Goal: Information Seeking & Learning: Find specific fact

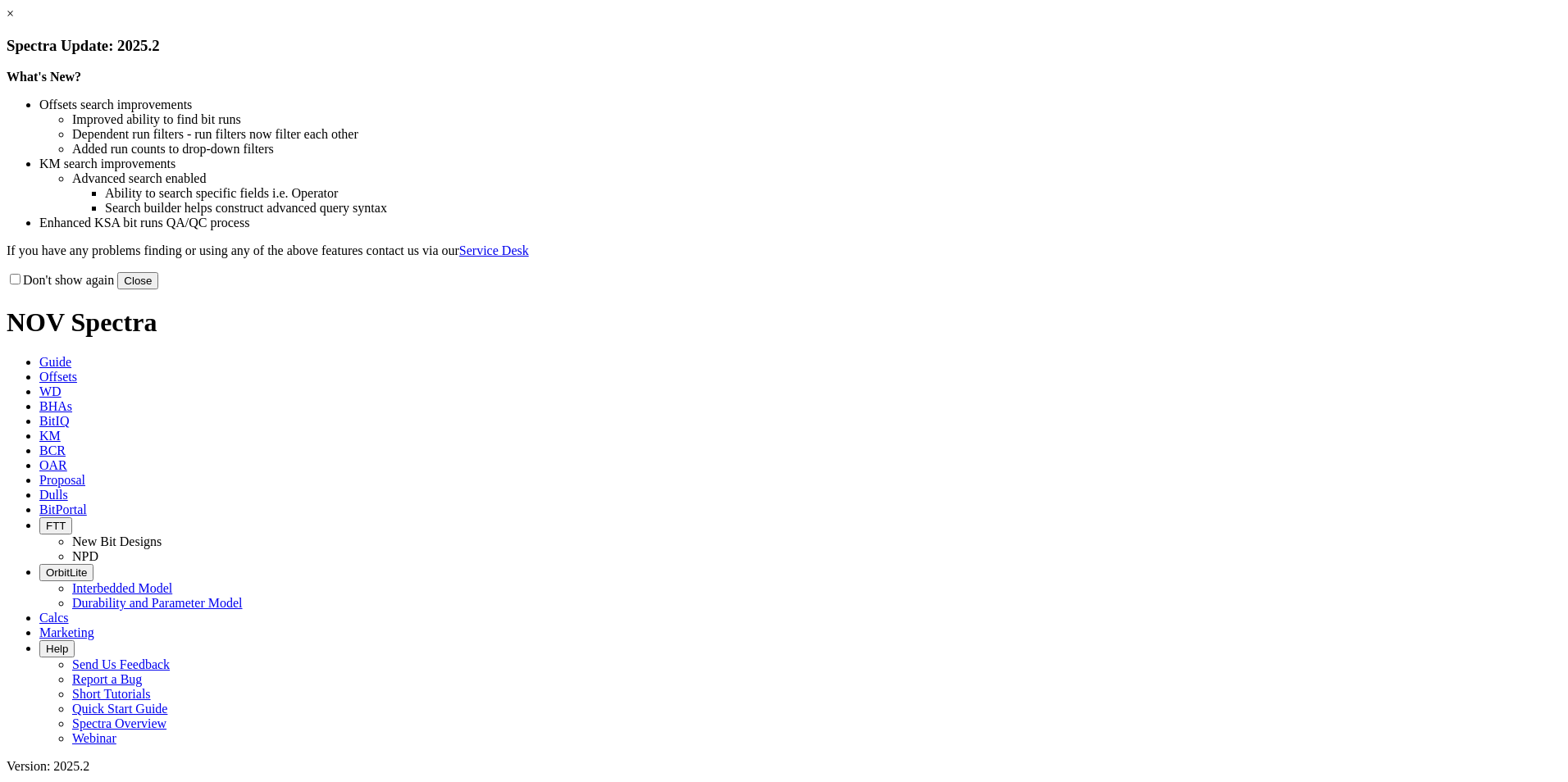
click at [158, 290] on button "Close" at bounding box center [137, 280] width 41 height 17
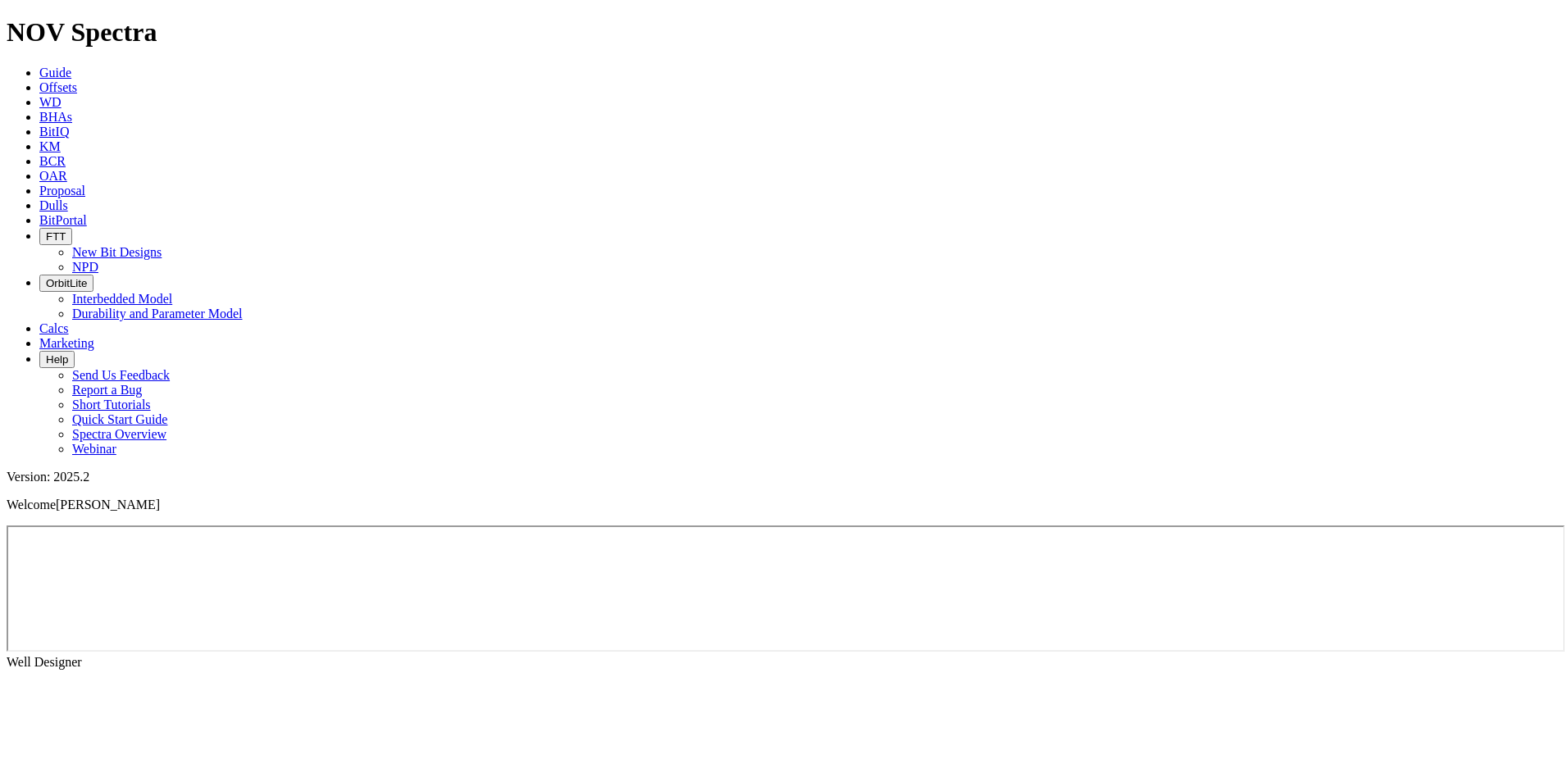
click at [77, 80] on link "Offsets" at bounding box center [58, 87] width 38 height 14
click at [39, 80] on icon at bounding box center [39, 87] width 0 height 14
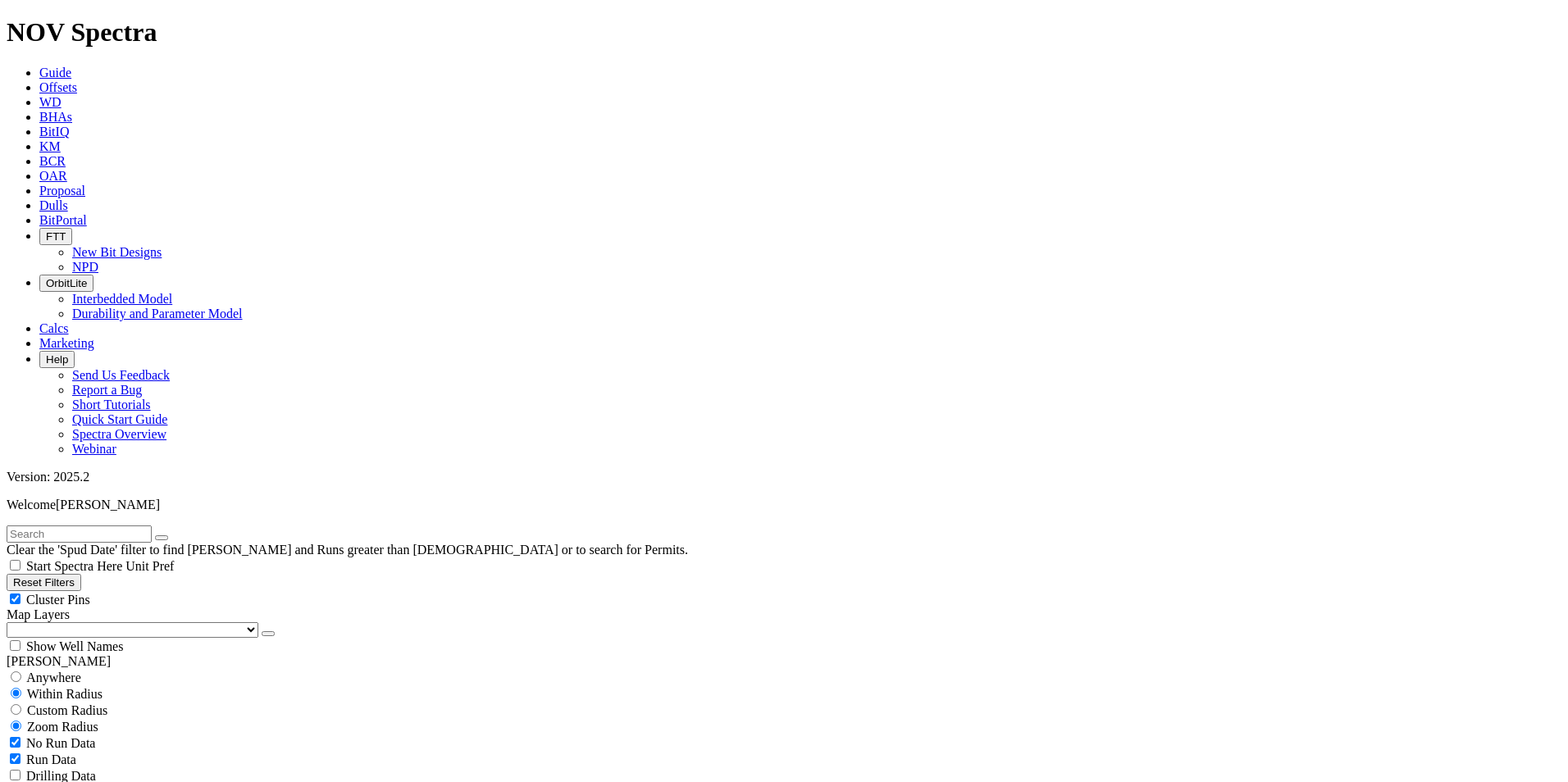
click at [133, 525] on input "text" at bounding box center [79, 534] width 145 height 17
type input "A314410"
click at [178, 538] on icon "submit" at bounding box center [178, 538] width 0 height 0
click at [45, 670] on span "Anywhere" at bounding box center [53, 677] width 55 height 14
radio input "true"
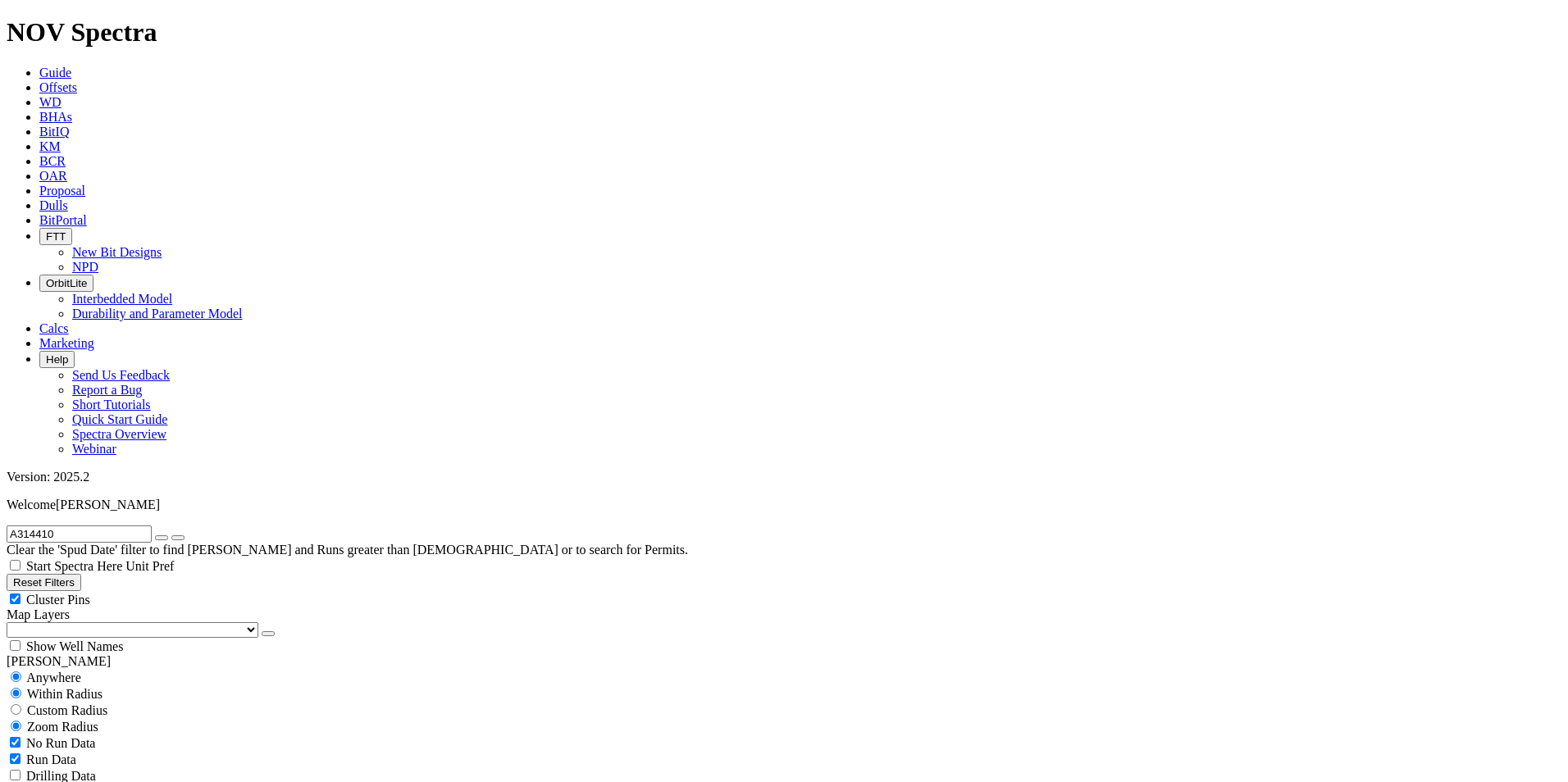
radio input "false"
click at [178, 538] on icon "submit" at bounding box center [178, 538] width 0 height 0
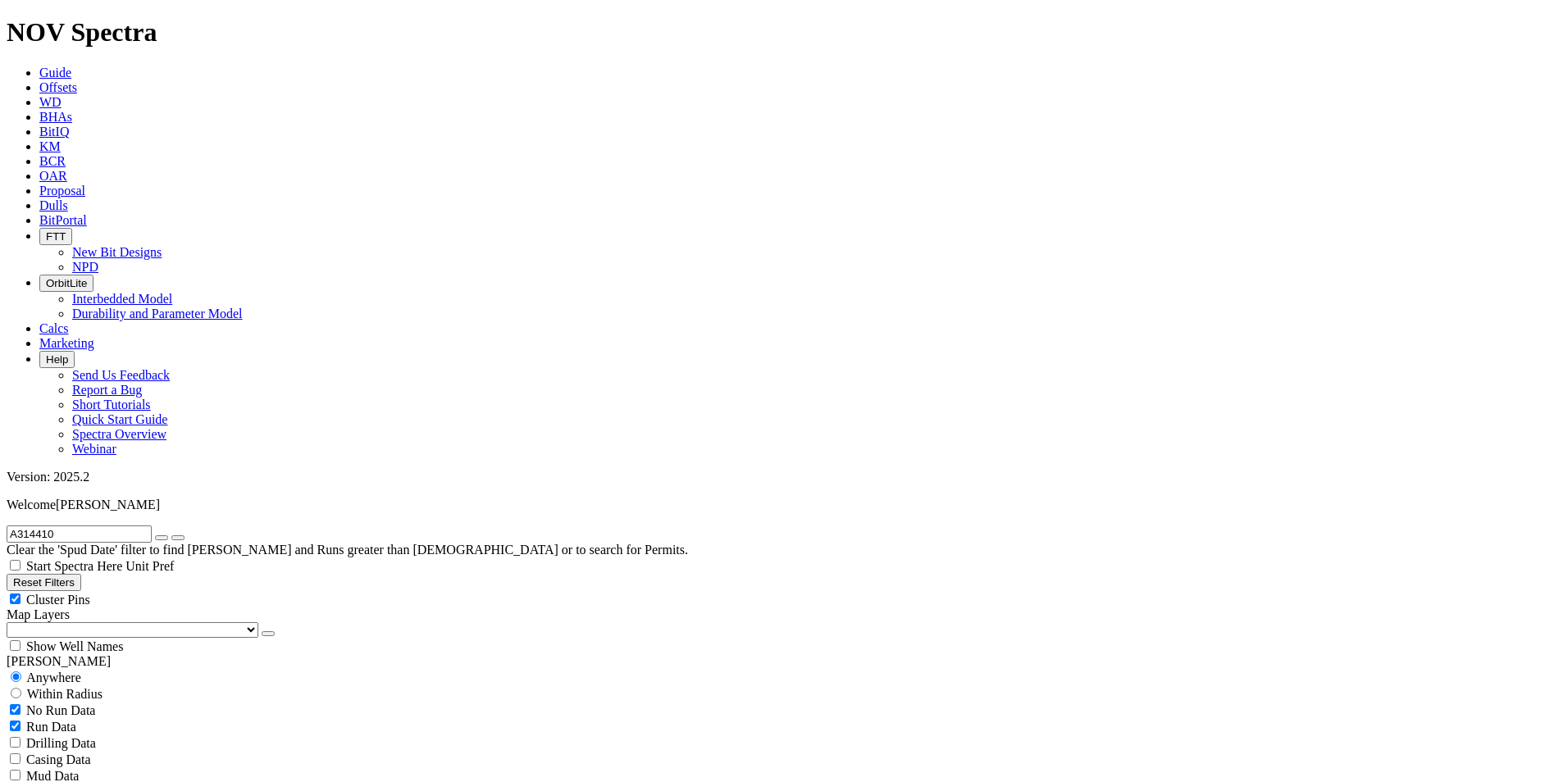
click at [178, 538] on icon "submit" at bounding box center [178, 538] width 0 height 0
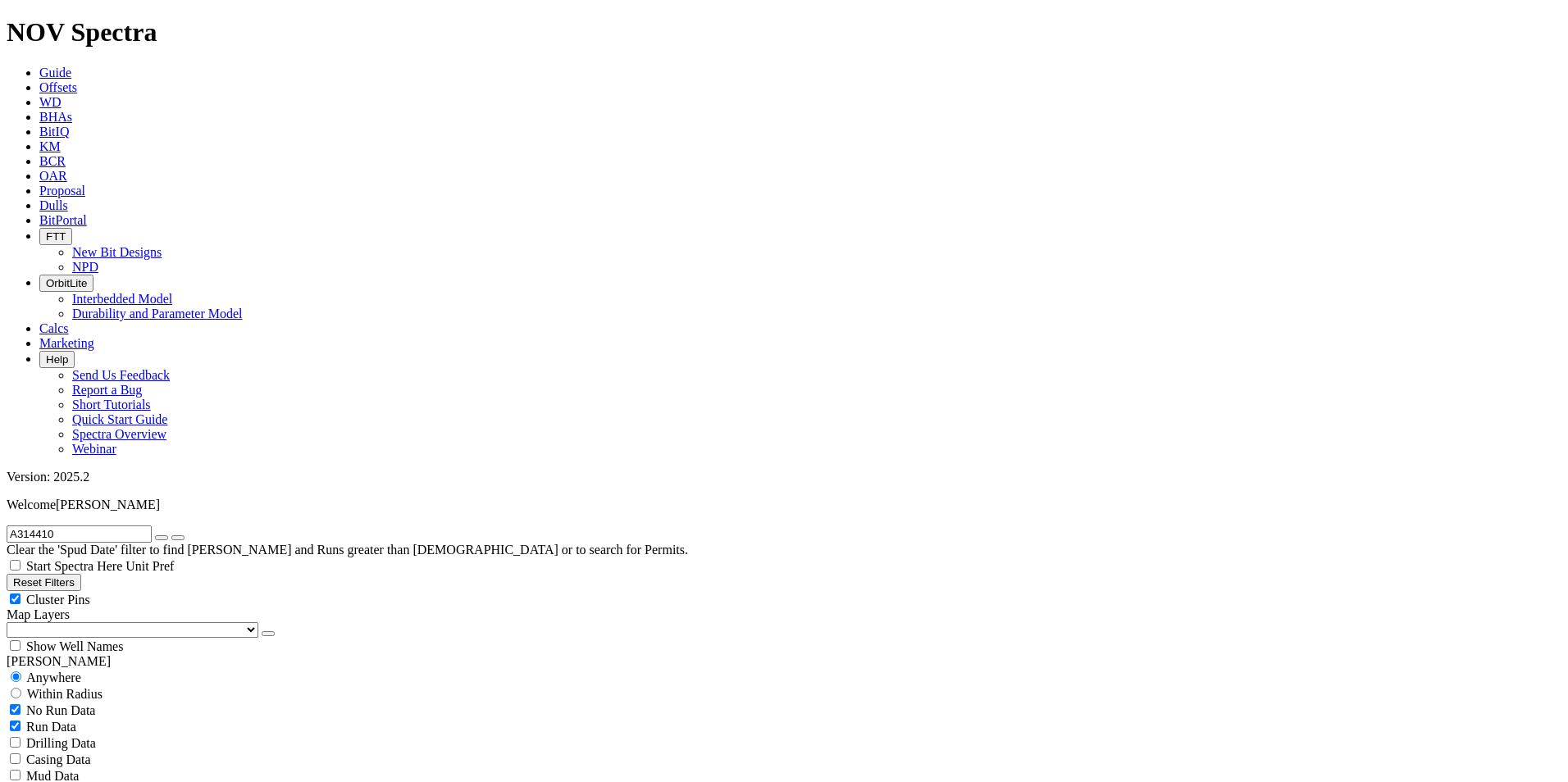
click at [178, 538] on icon "submit" at bounding box center [178, 538] width 0 height 0
click at [185, 535] on button "submit" at bounding box center [177, 538] width 13 height 5
click at [178, 538] on icon "submit" at bounding box center [178, 538] width 0 height 0
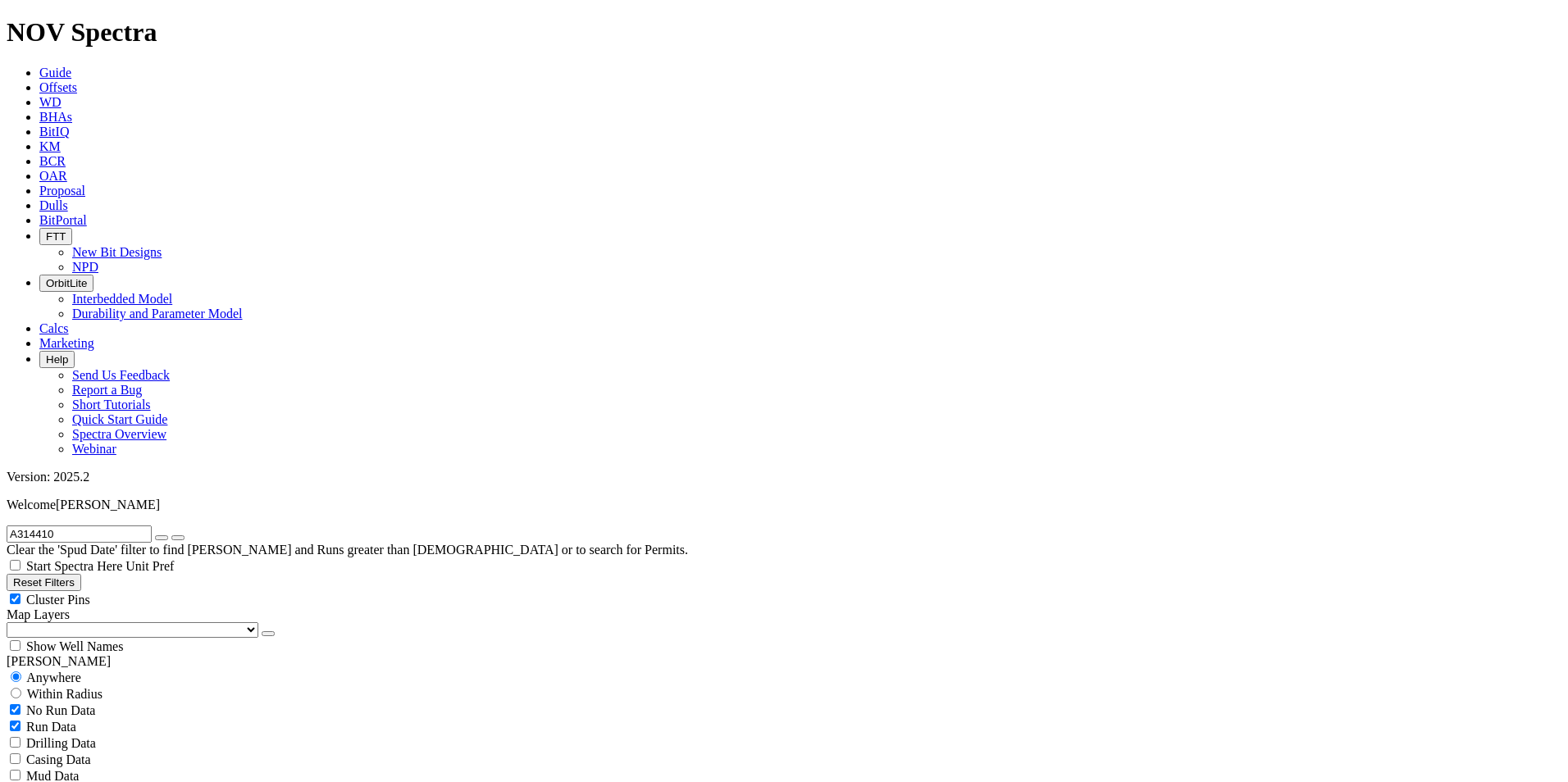
click at [178, 538] on icon "submit" at bounding box center [178, 538] width 0 height 0
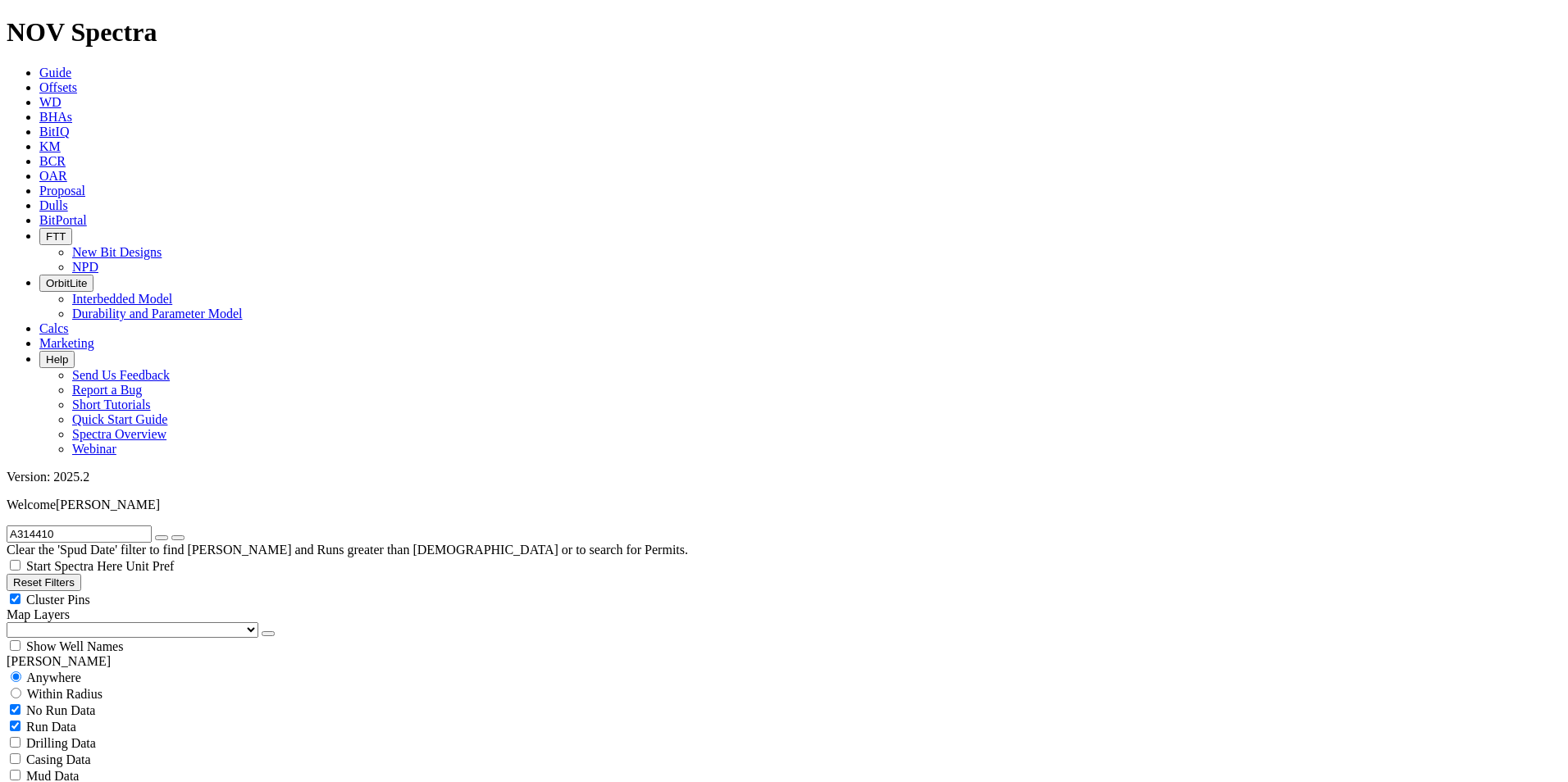
click at [178, 538] on icon "submit" at bounding box center [178, 538] width 0 height 0
drag, startPoint x: 109, startPoint y: 67, endPoint x: -39, endPoint y: 69, distance: 148.0
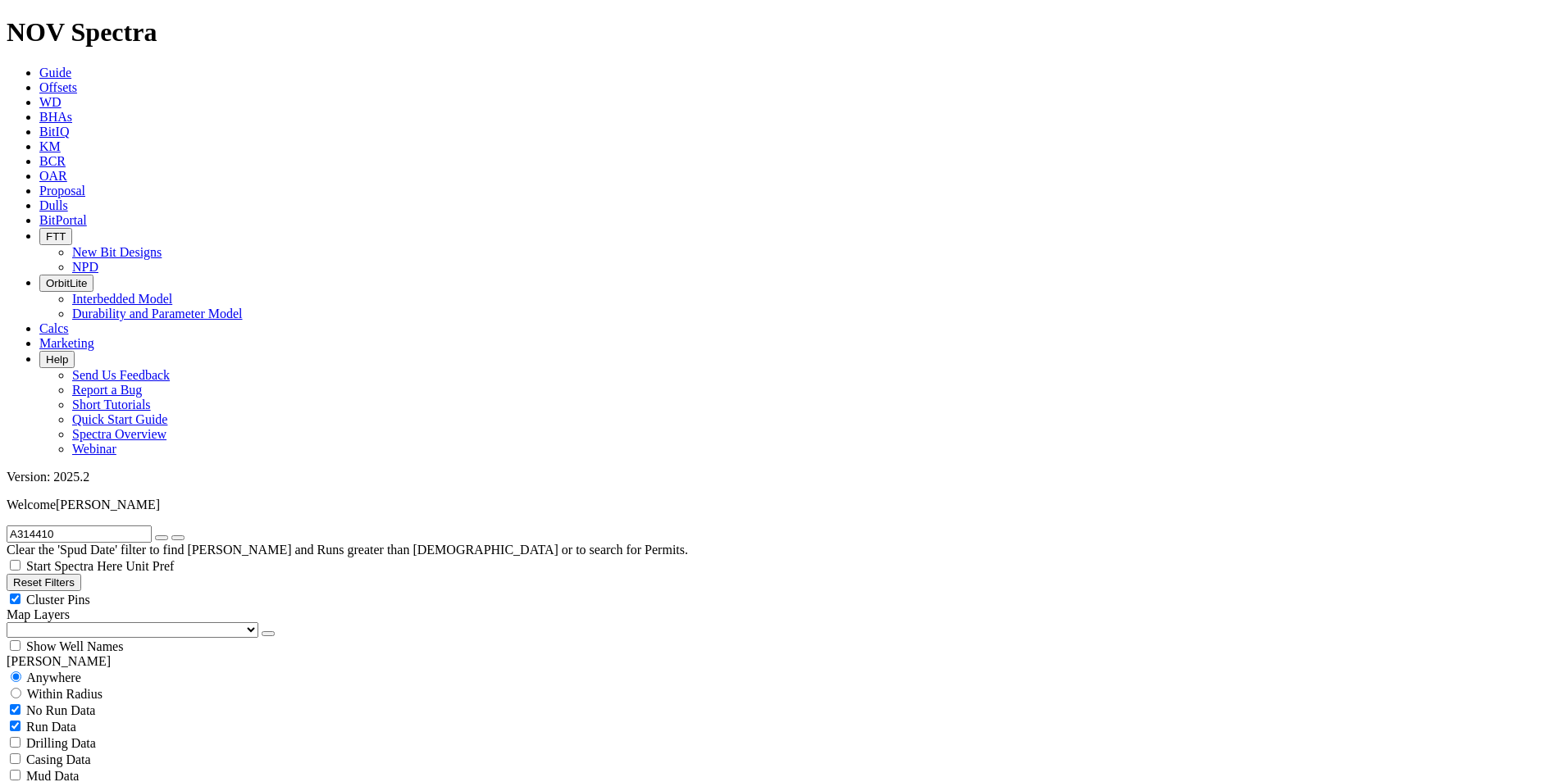
paste input "09"
type input "A314409"
click at [178, 538] on icon "submit" at bounding box center [178, 538] width 0 height 0
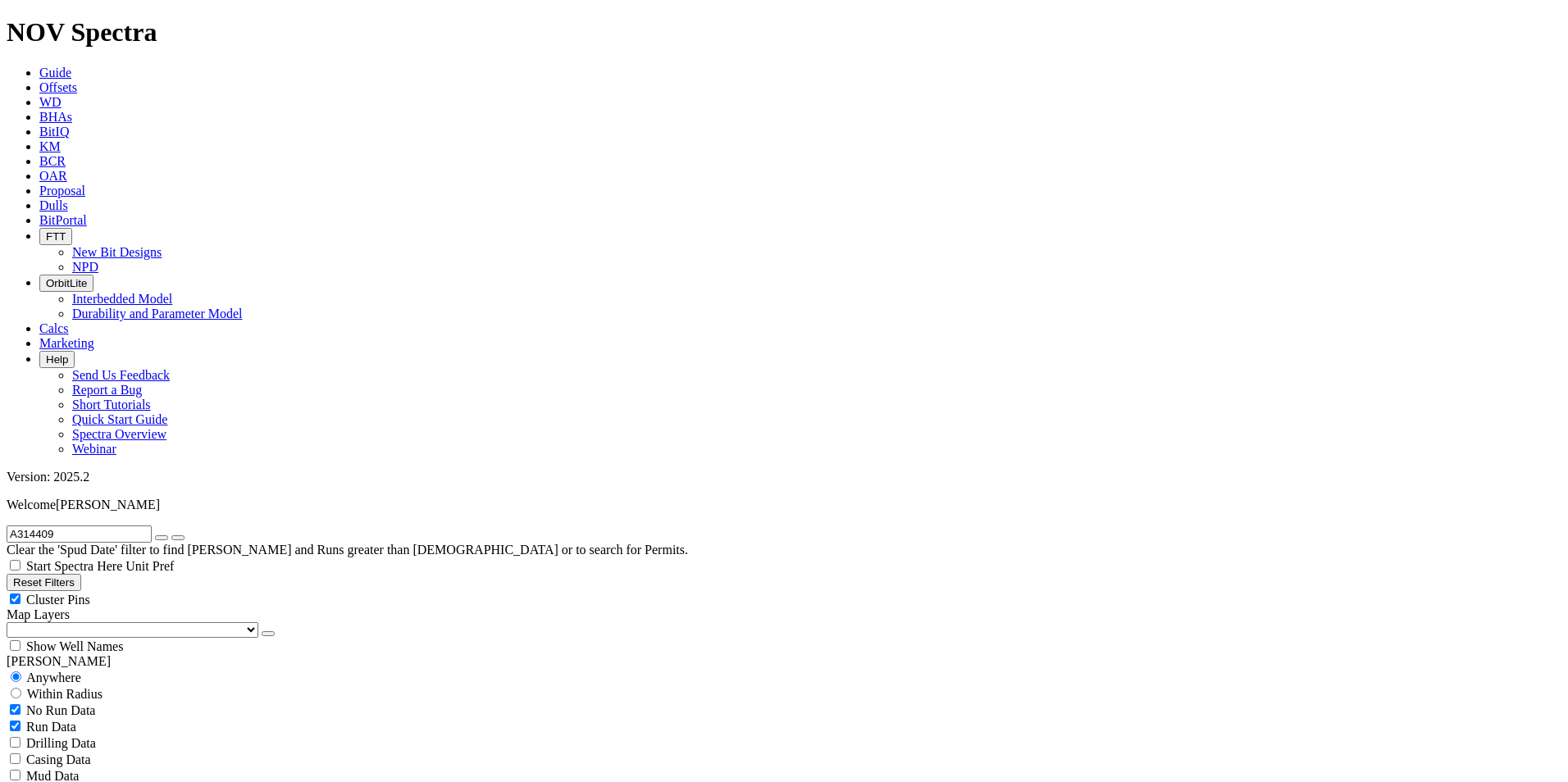
drag, startPoint x: 1348, startPoint y: 417, endPoint x: 1411, endPoint y: 419, distance: 63.0
copy div "3,340.00 ft"
drag, startPoint x: 1496, startPoint y: 420, endPoint x: 1549, endPoint y: 424, distance: 53.2
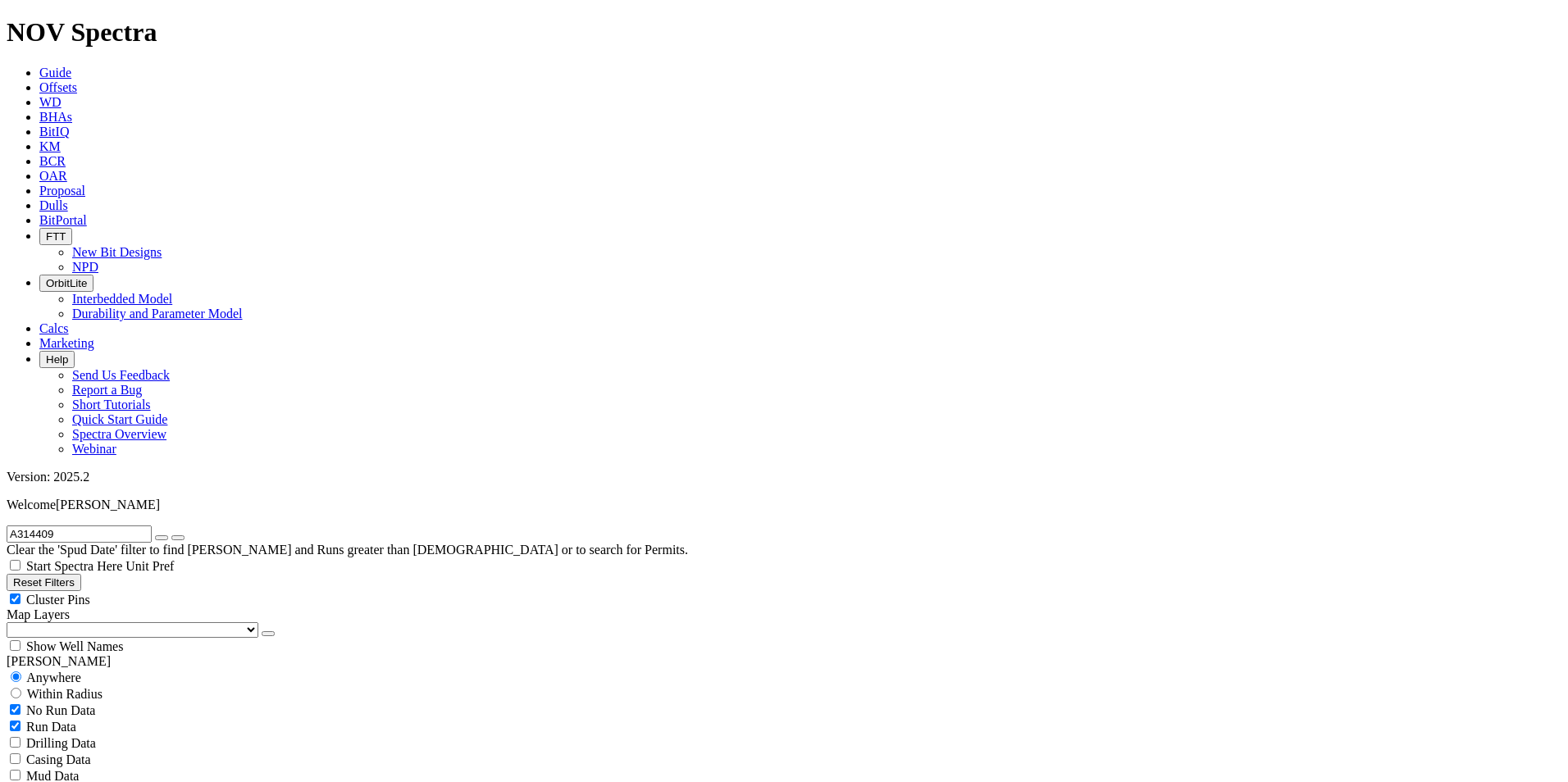
drag, startPoint x: 1549, startPoint y: 424, endPoint x: 1529, endPoint y: 424, distance: 20.0
copy span "8,968.00 f"
drag, startPoint x: 1498, startPoint y: 437, endPoint x: 1549, endPoint y: 438, distance: 51.0
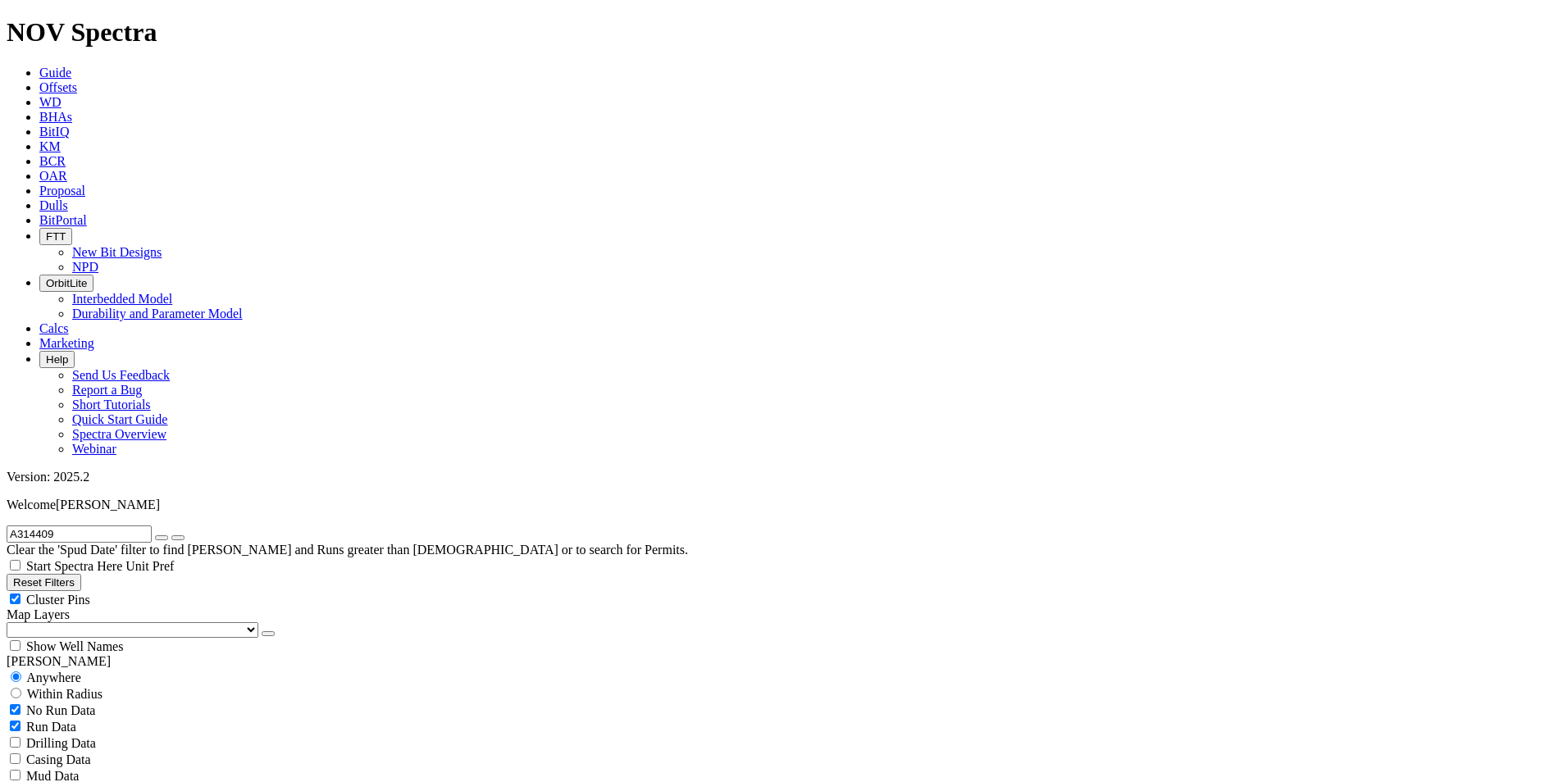
copy span "37.94 ft/h"
drag, startPoint x: 1379, startPoint y: 524, endPoint x: 1523, endPoint y: 520, distance: 144.1
copy div "2 - 1 - BT - N - X - 1 - CT - PR"
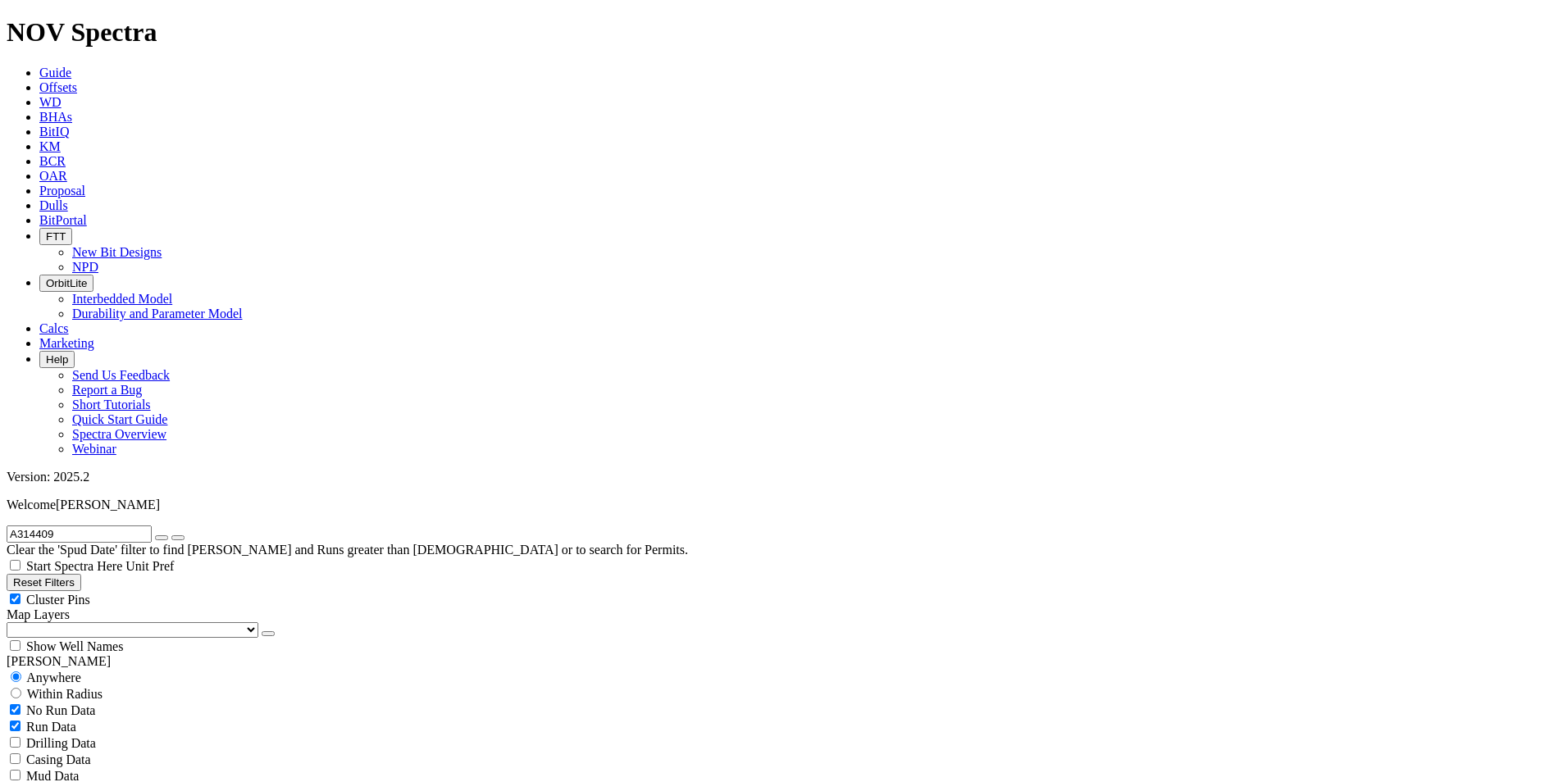
drag, startPoint x: 1345, startPoint y: 458, endPoint x: 1399, endPoint y: 455, distance: 54.1
copy div "5,628.00 ft"
drag, startPoint x: 1297, startPoint y: 199, endPoint x: 1465, endPoint y: 188, distance: 168.4
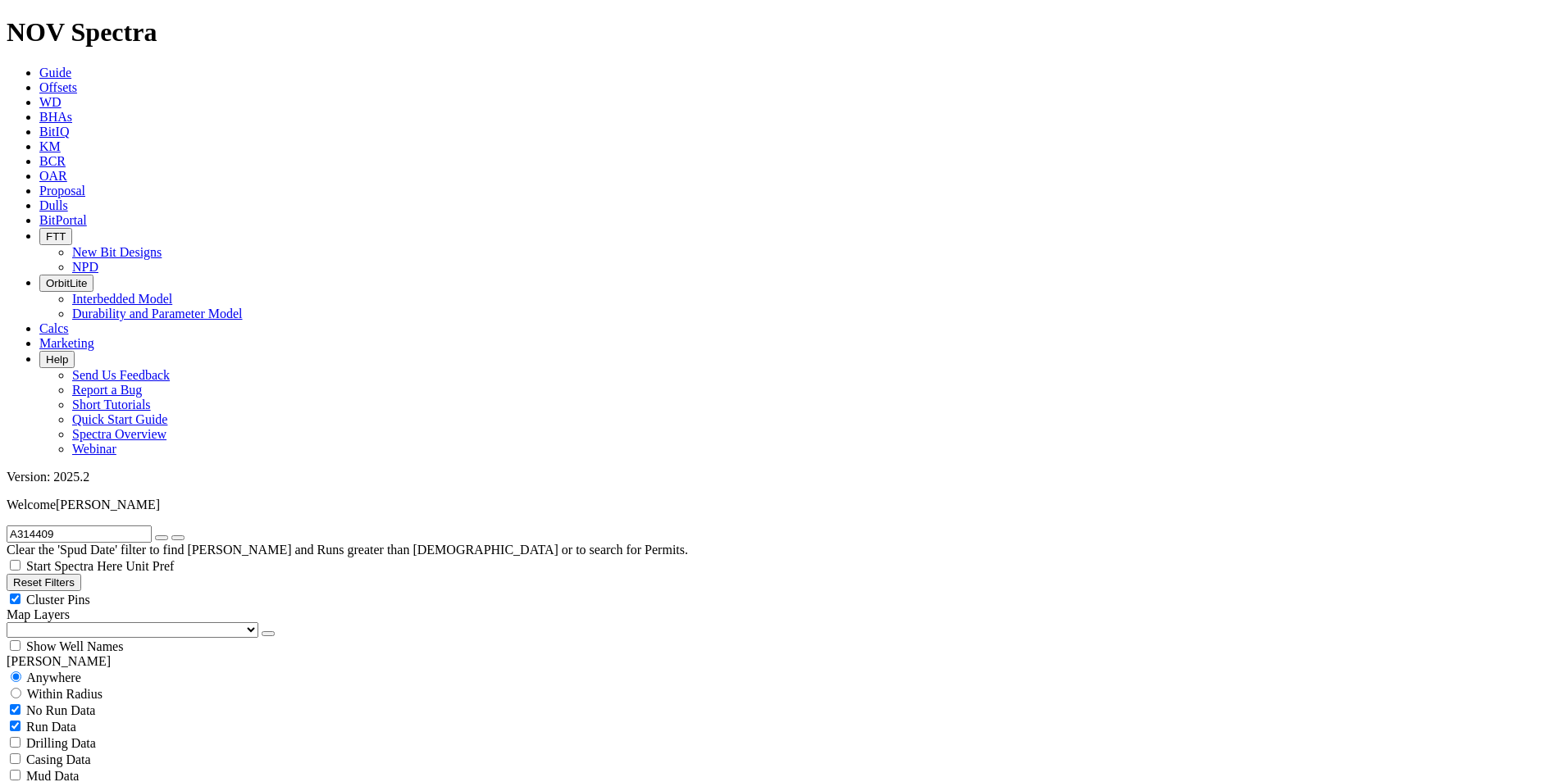
copy div "ARCADIA-027-ST1"
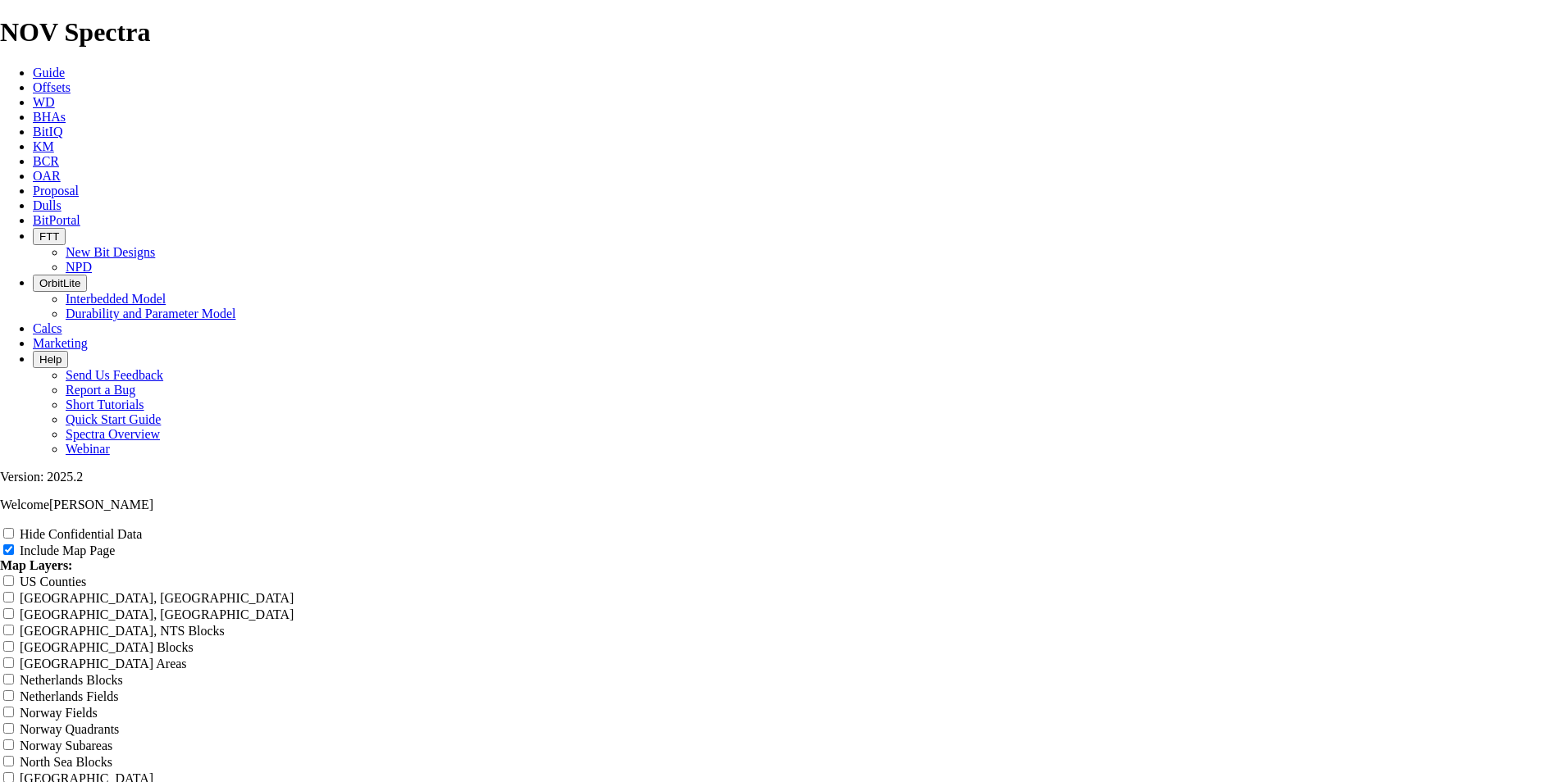
scroll to position [2460, 0]
drag, startPoint x: 593, startPoint y: 478, endPoint x: 617, endPoint y: 476, distance: 24.1
drag, startPoint x: 617, startPoint y: 476, endPoint x: 631, endPoint y: 495, distance: 23.6
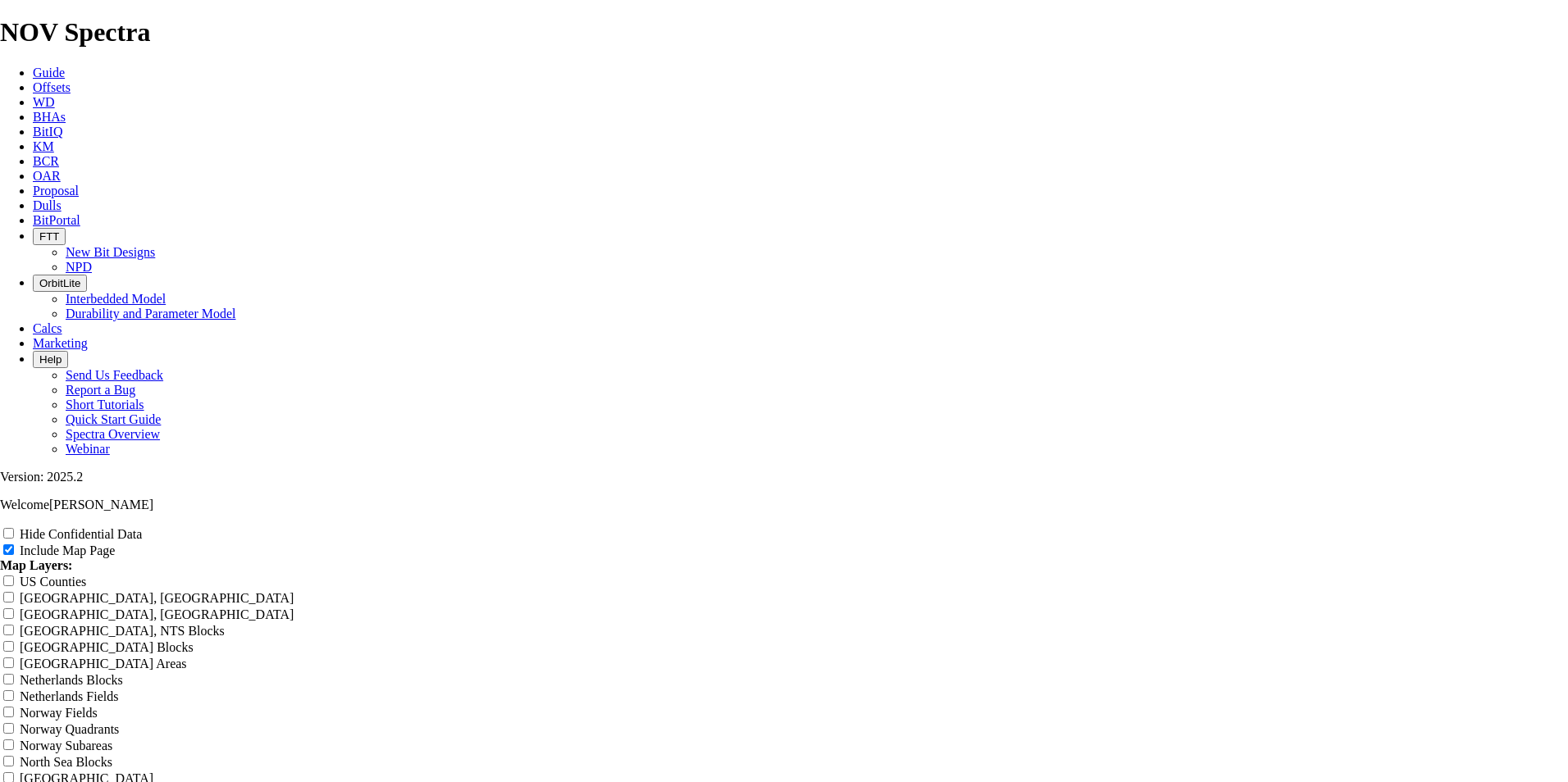
scroll to position [2705, 0]
click at [70, 80] on span "Offsets" at bounding box center [52, 87] width 38 height 14
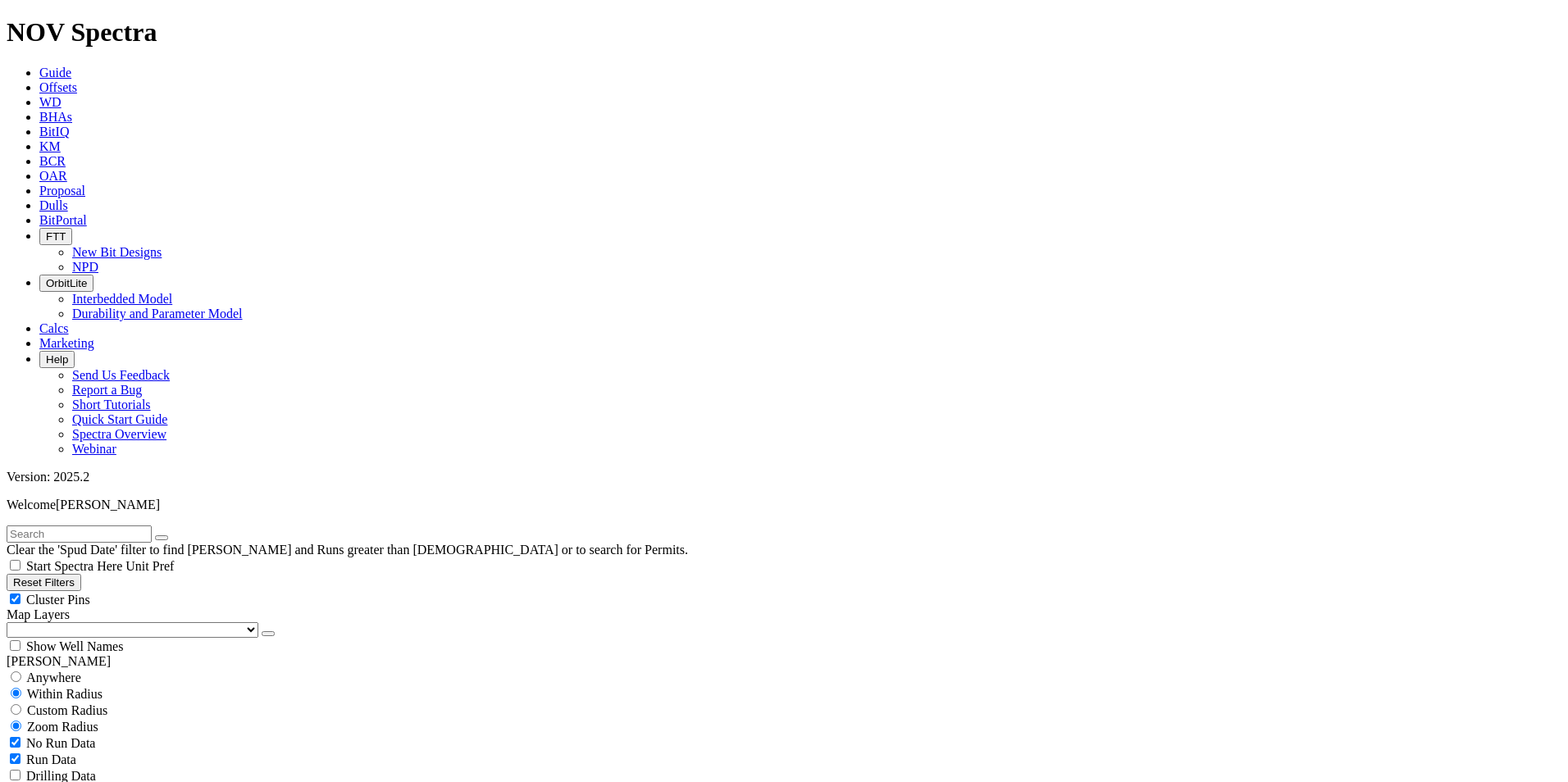
click at [69, 525] on input "text" at bounding box center [79, 534] width 145 height 17
paste input "A317501"
type input "A317501"
click at [81, 670] on span "Anywhere" at bounding box center [53, 677] width 55 height 14
radio input "true"
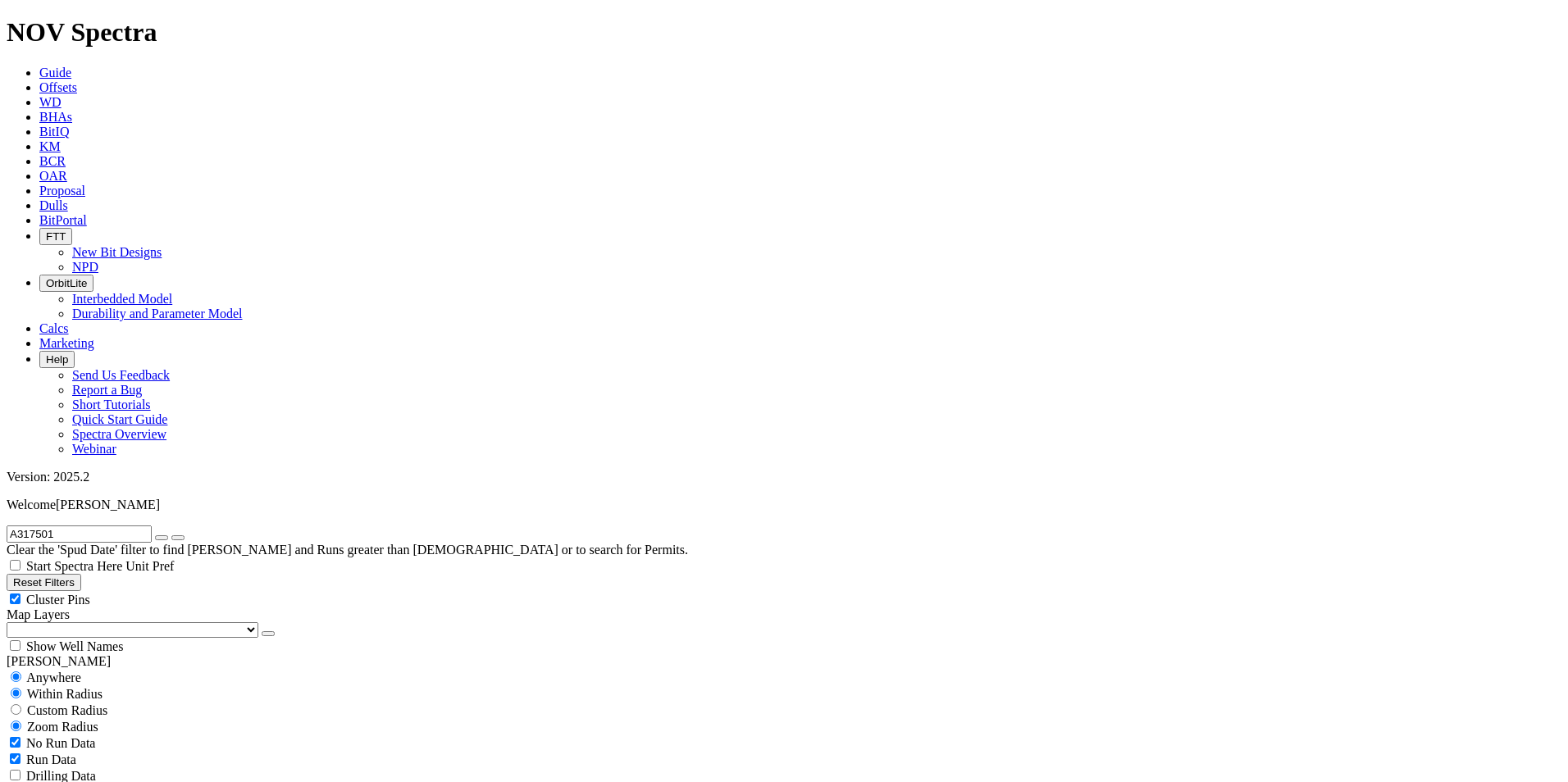
radio input "false"
click at [87, 214] on span "BitPortal" at bounding box center [63, 220] width 47 height 14
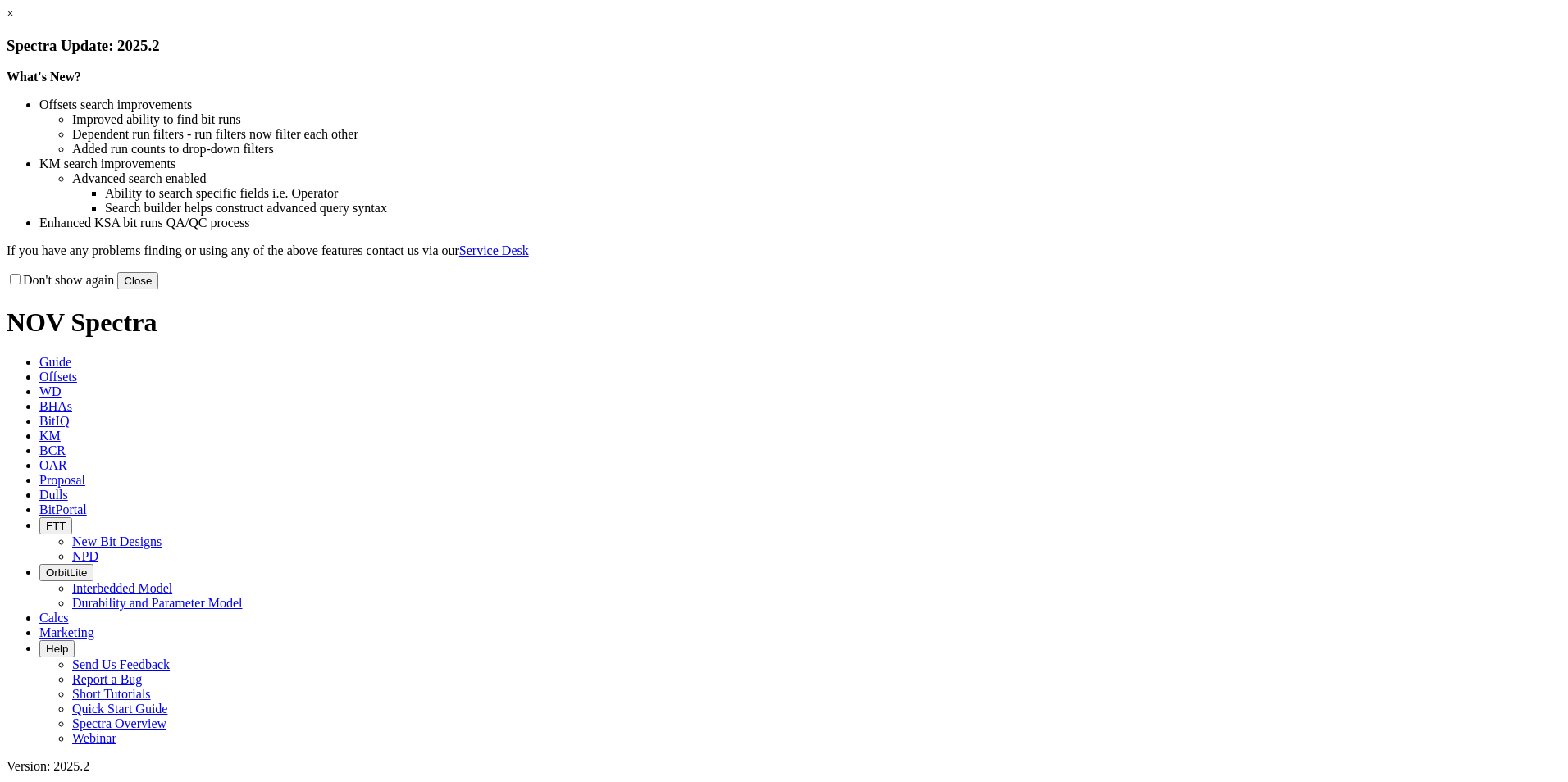
click at [158, 290] on button "Close" at bounding box center [137, 280] width 41 height 17
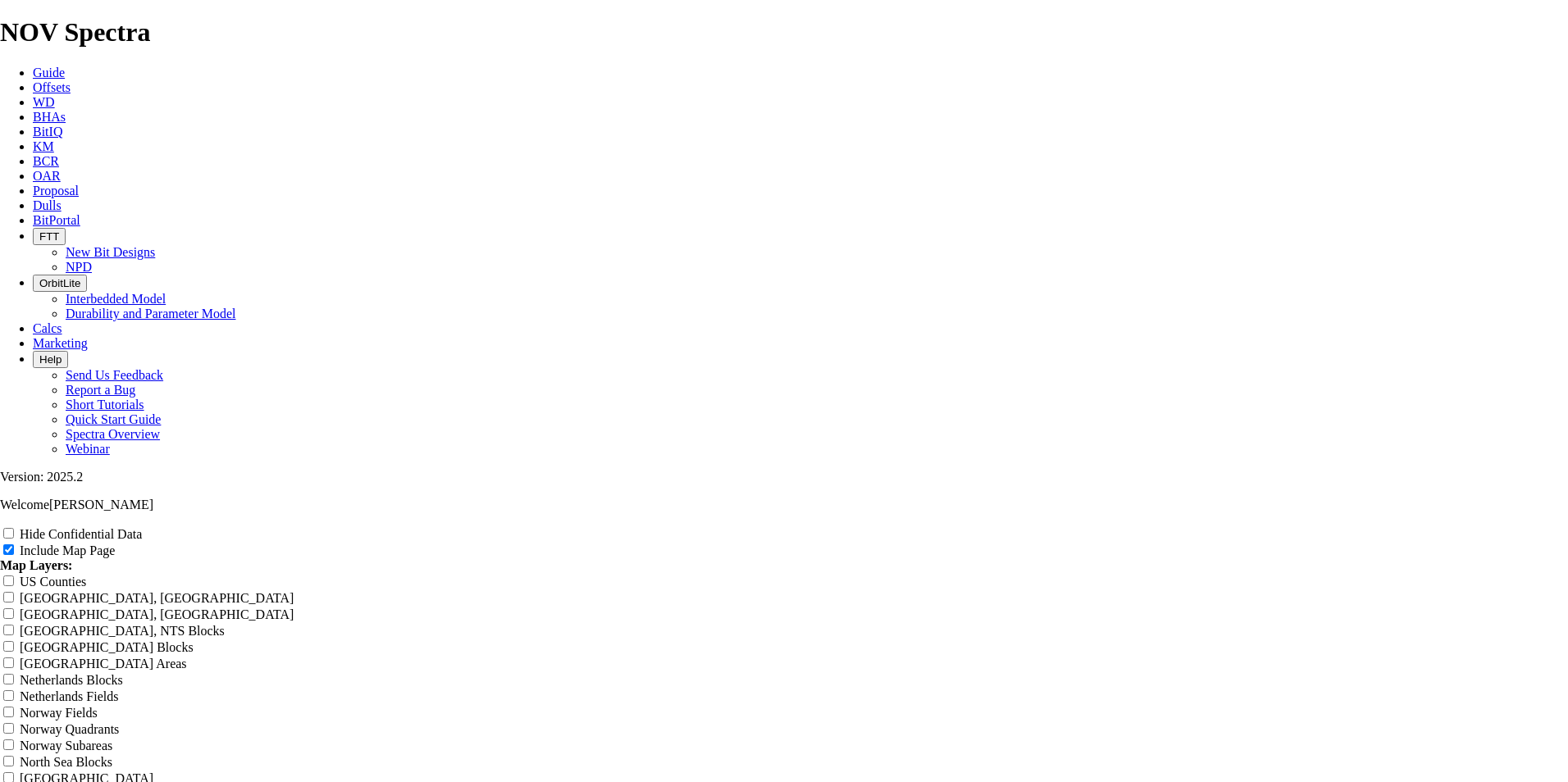
scroll to position [2670, 0]
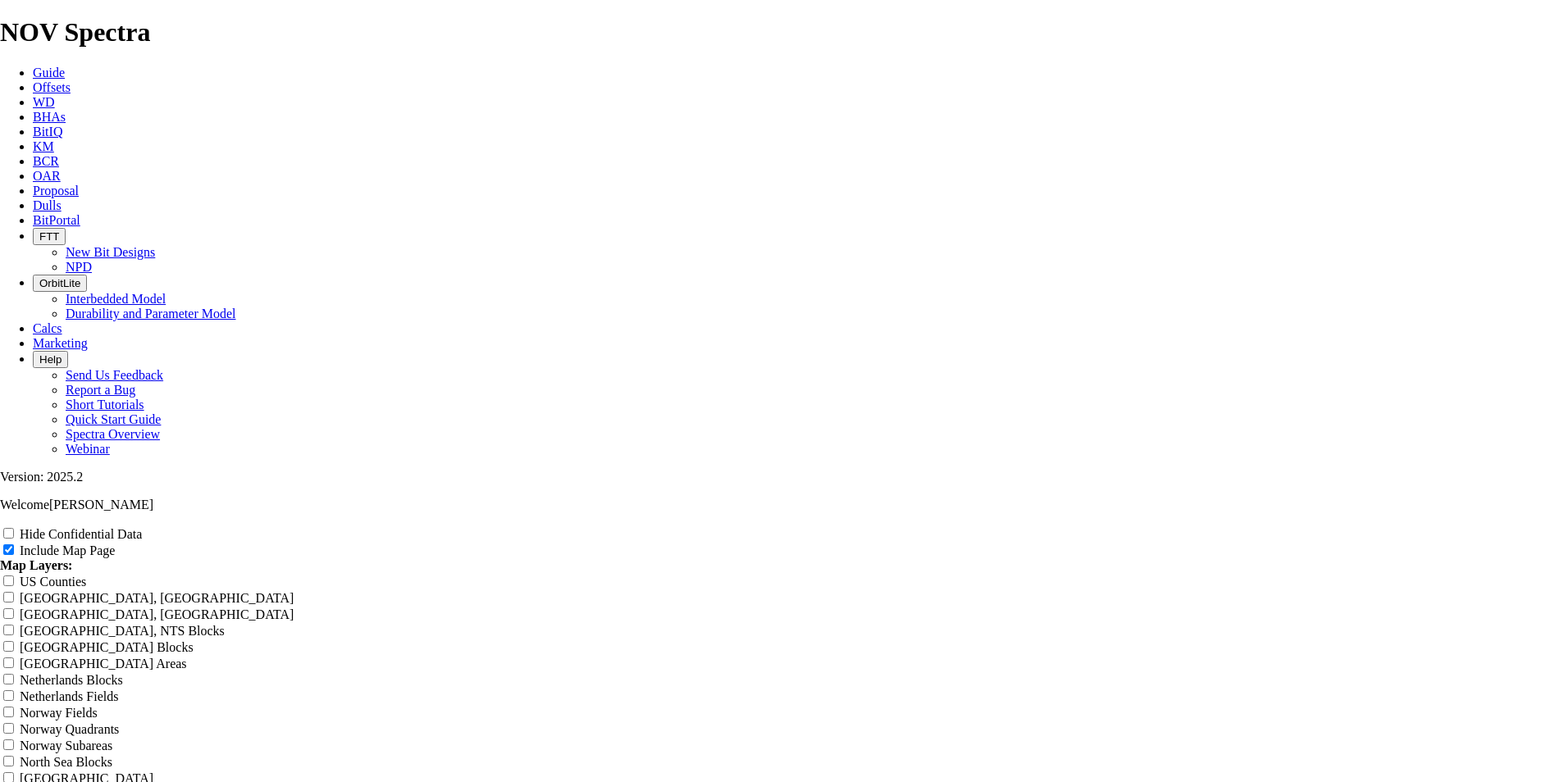
scroll to position [0, 0]
